Goal: Information Seeking & Learning: Learn about a topic

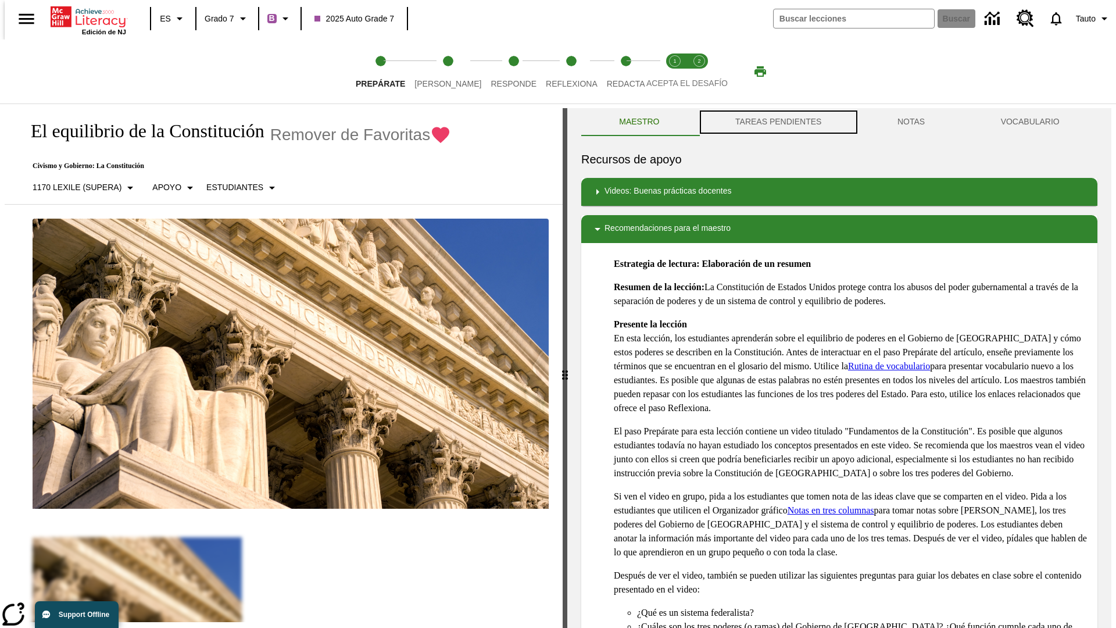
click at [777, 122] on button "TAREAS PENDIENTES" at bounding box center [778, 122] width 162 height 28
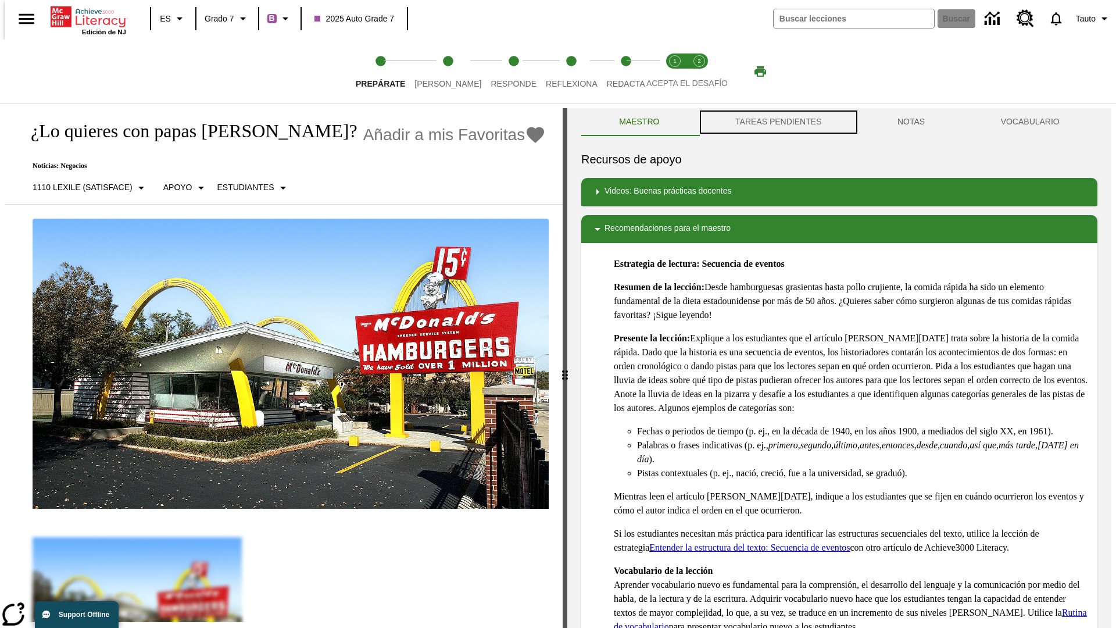
click at [777, 122] on button "TAREAS PENDIENTES" at bounding box center [778, 122] width 162 height 28
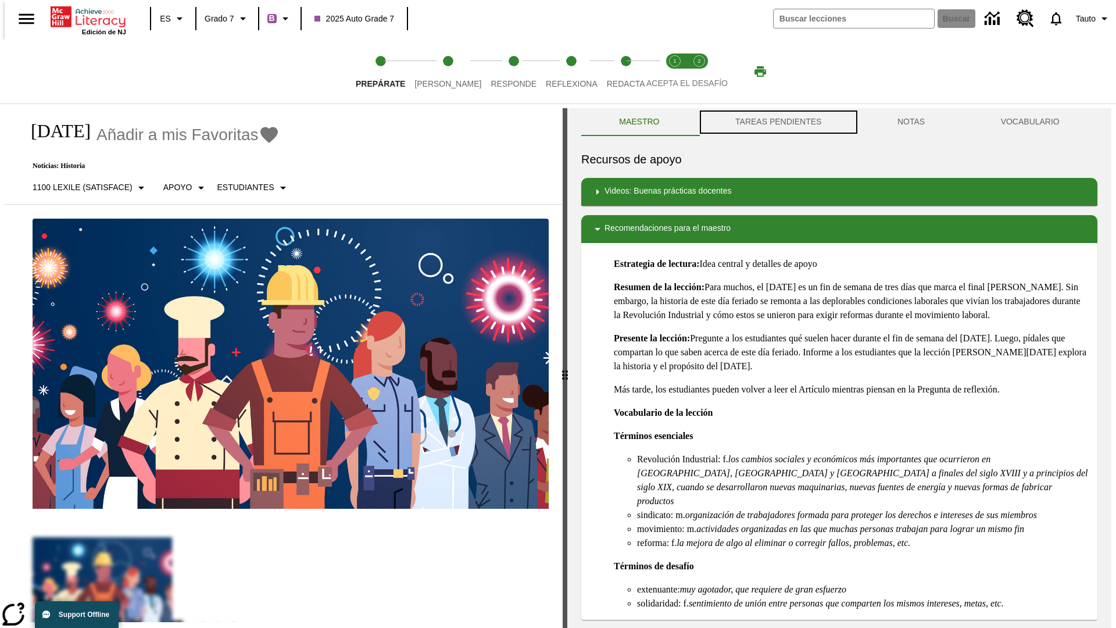
click at [777, 122] on button "TAREAS PENDIENTES" at bounding box center [778, 122] width 162 height 28
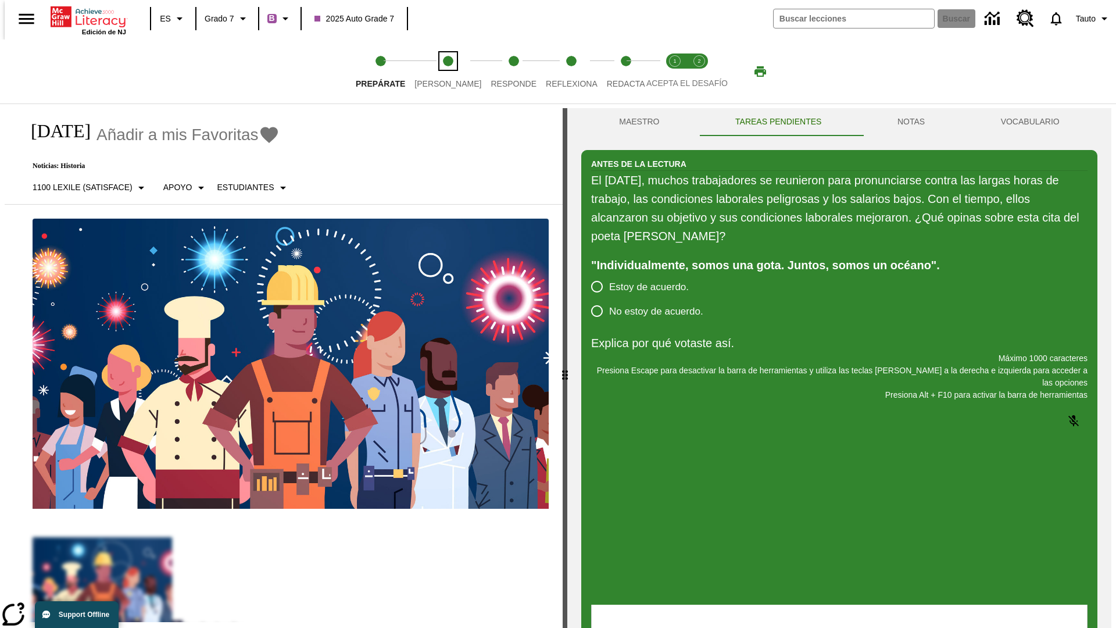
click at [438, 71] on span "[PERSON_NAME]" at bounding box center [447, 79] width 67 height 21
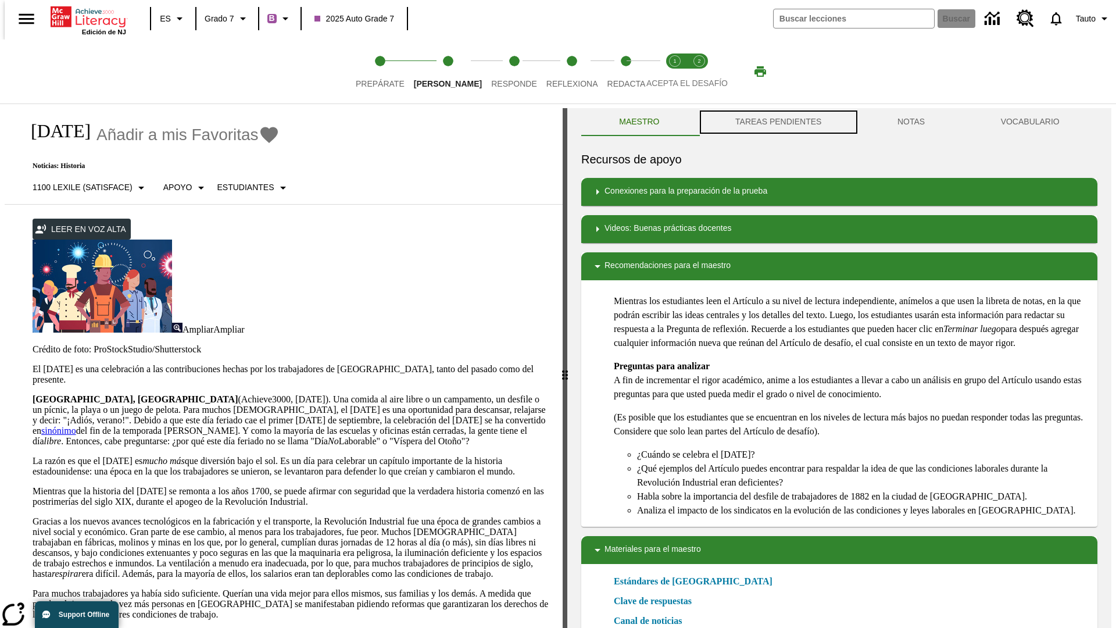
scroll to position [1, 0]
click at [777, 122] on button "TAREAS PENDIENTES" at bounding box center [778, 121] width 162 height 28
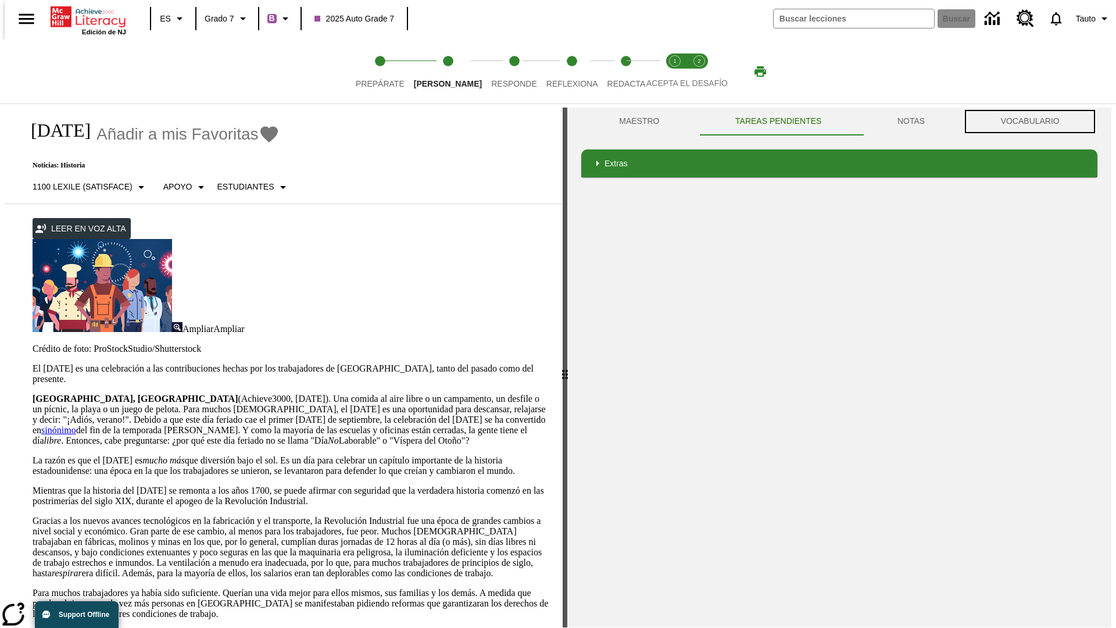
click at [1033, 121] on button "VOCABULARIO" at bounding box center [1029, 121] width 135 height 28
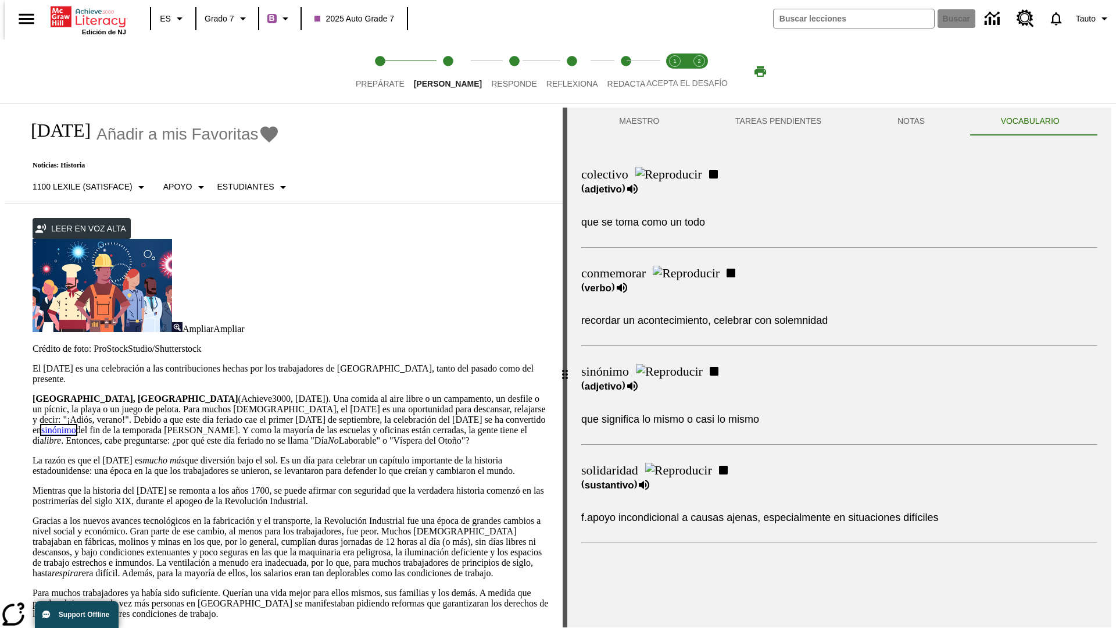
click at [76, 425] on link "sinónimo" at bounding box center [58, 430] width 35 height 10
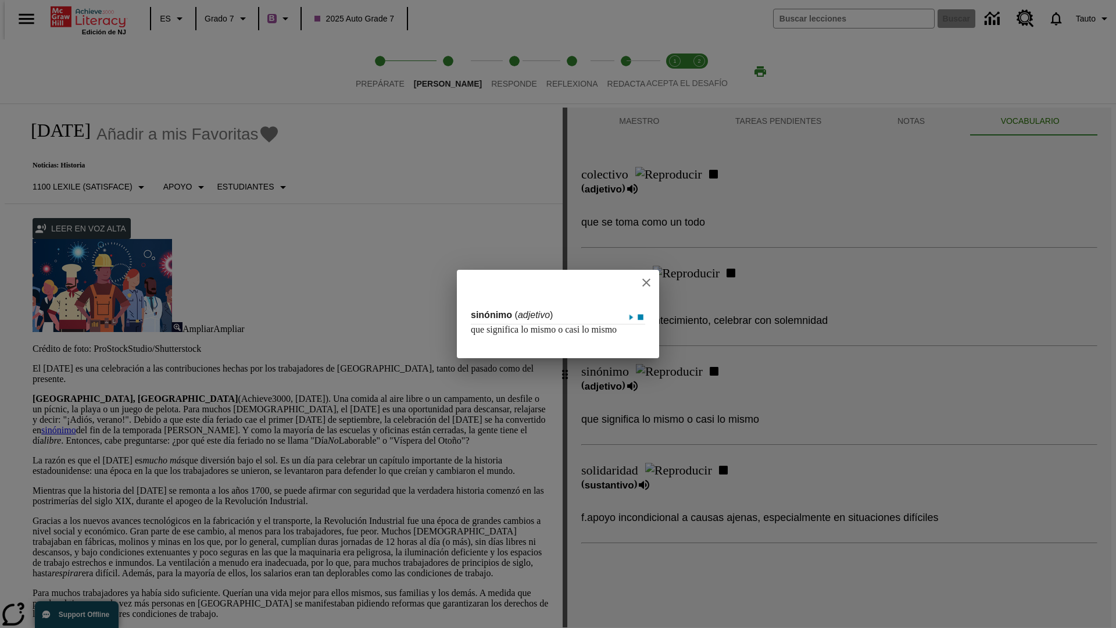
click at [647, 278] on icon "close" at bounding box center [646, 282] width 8 height 8
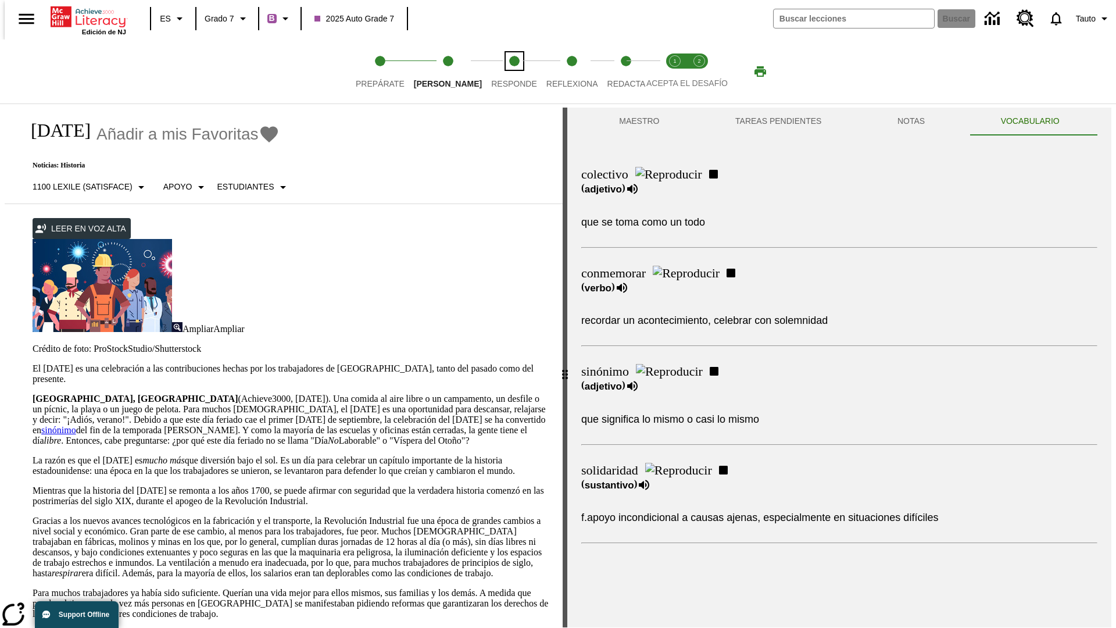
click at [496, 71] on span "Responde" at bounding box center [514, 79] width 46 height 21
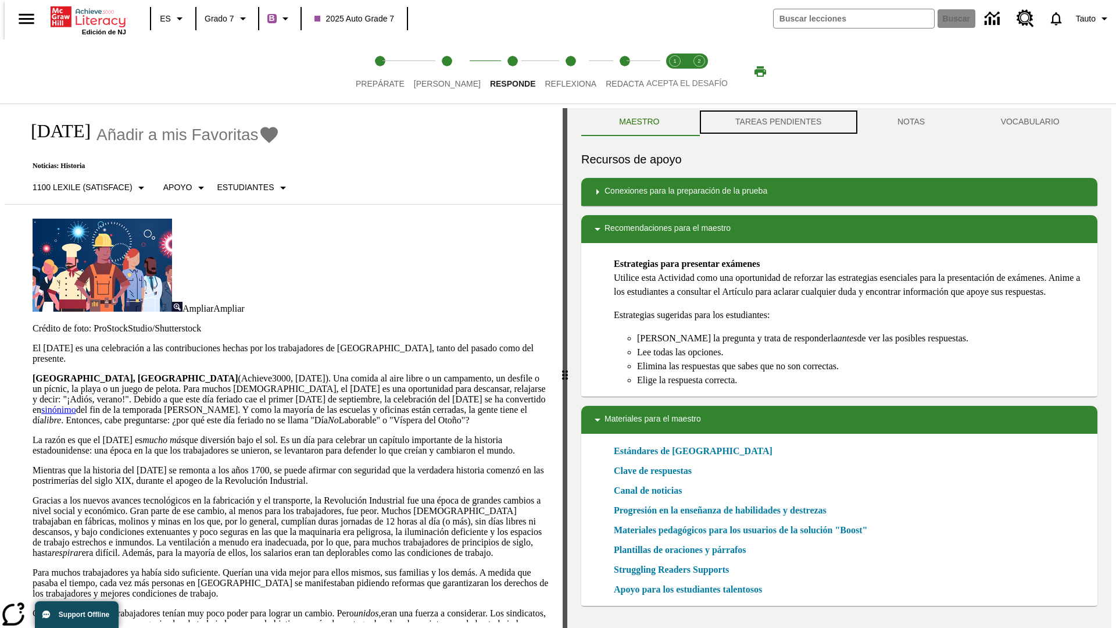
scroll to position [1, 0]
click at [777, 122] on button "TAREAS PENDIENTES" at bounding box center [778, 121] width 162 height 28
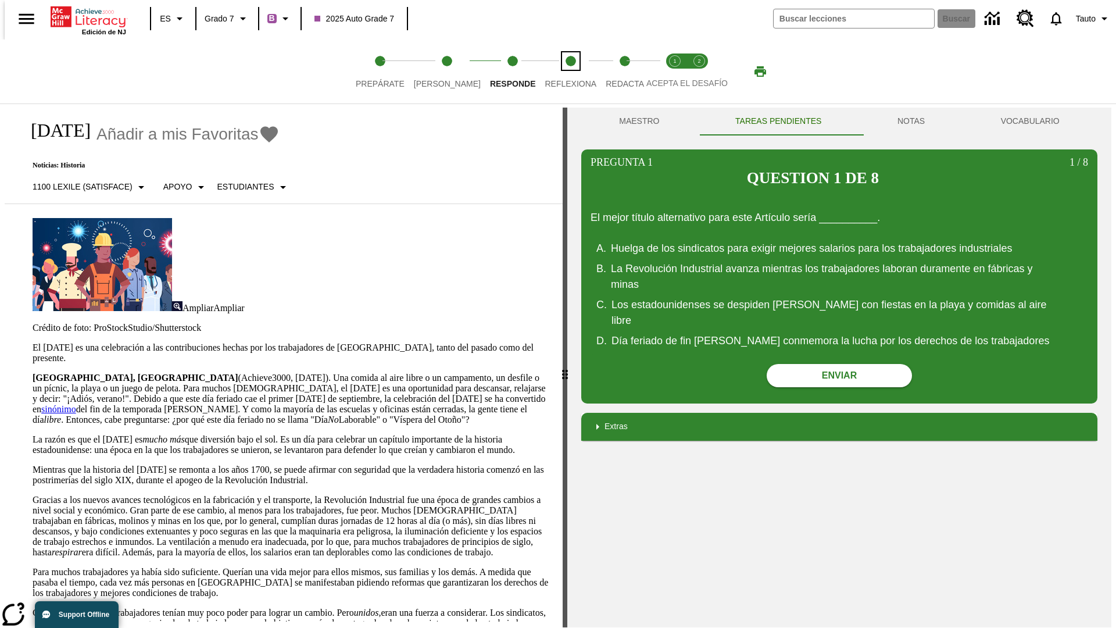
click at [555, 71] on span "Reflexiona" at bounding box center [570, 79] width 52 height 21
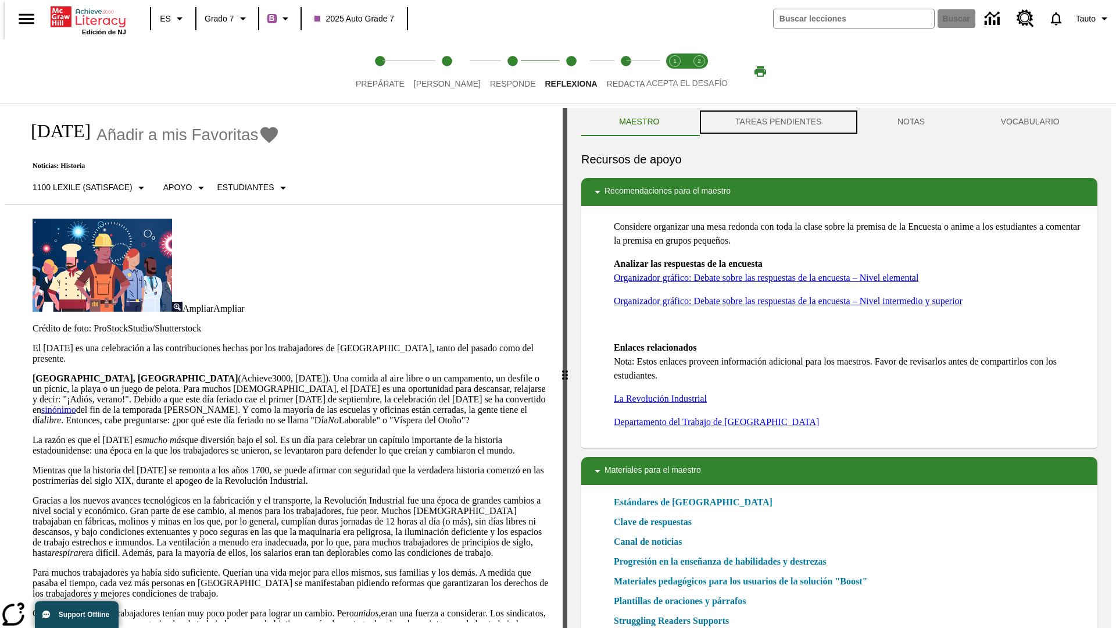
scroll to position [1, 0]
click at [777, 122] on button "TAREAS PENDIENTES" at bounding box center [778, 121] width 162 height 28
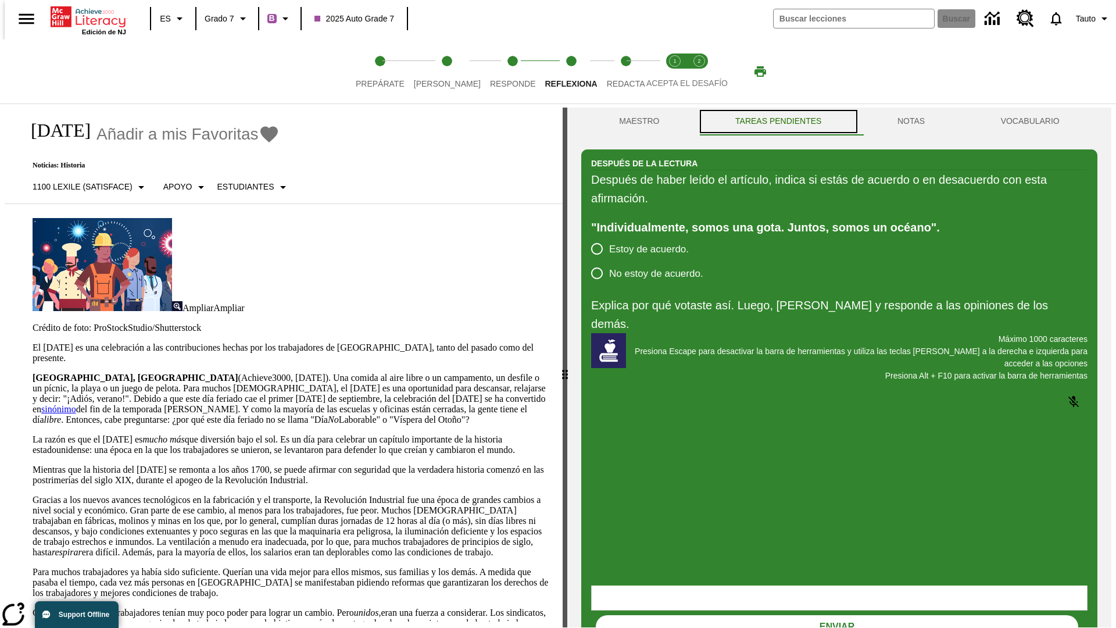
scroll to position [0, 0]
click at [613, 71] on span "Redacta" at bounding box center [626, 79] width 38 height 21
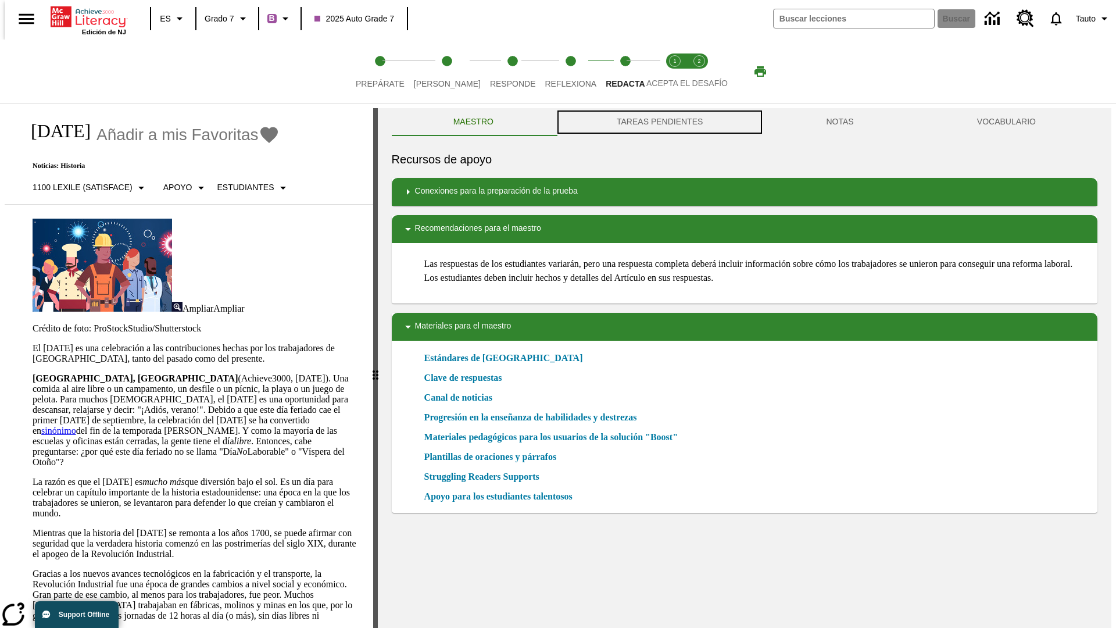
scroll to position [1, 0]
click at [658, 122] on button "TAREAS PENDIENTES" at bounding box center [659, 121] width 209 height 28
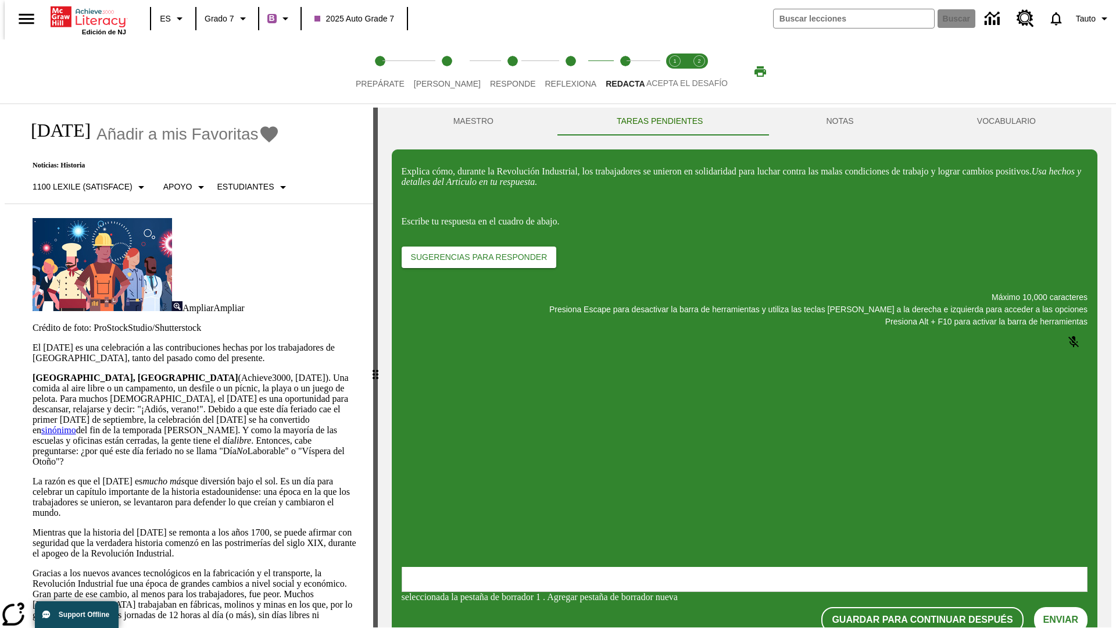
scroll to position [0, 0]
